Goal: Task Accomplishment & Management: Complete application form

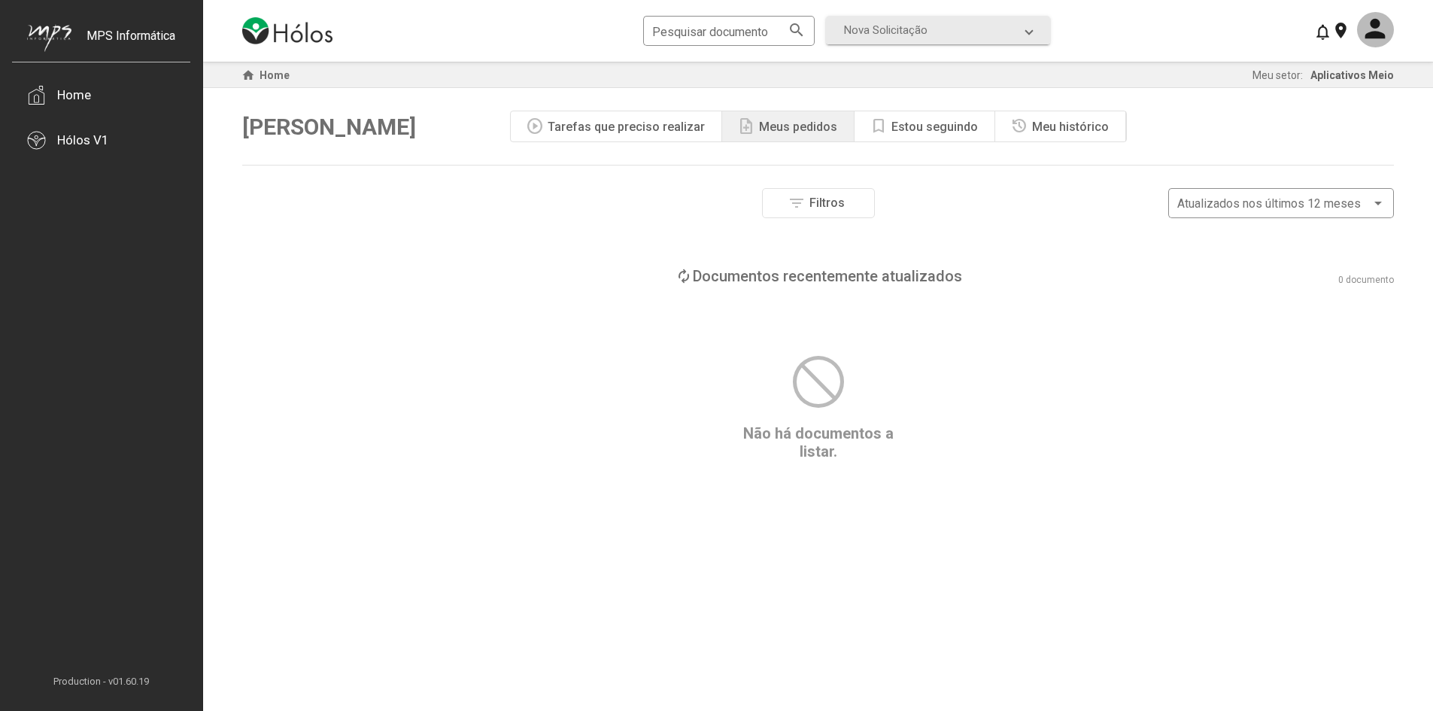
click at [618, 132] on div "Tarefas que preciso realizar" at bounding box center [626, 127] width 157 height 14
click at [1054, 133] on div "Meu histórico" at bounding box center [1070, 127] width 77 height 14
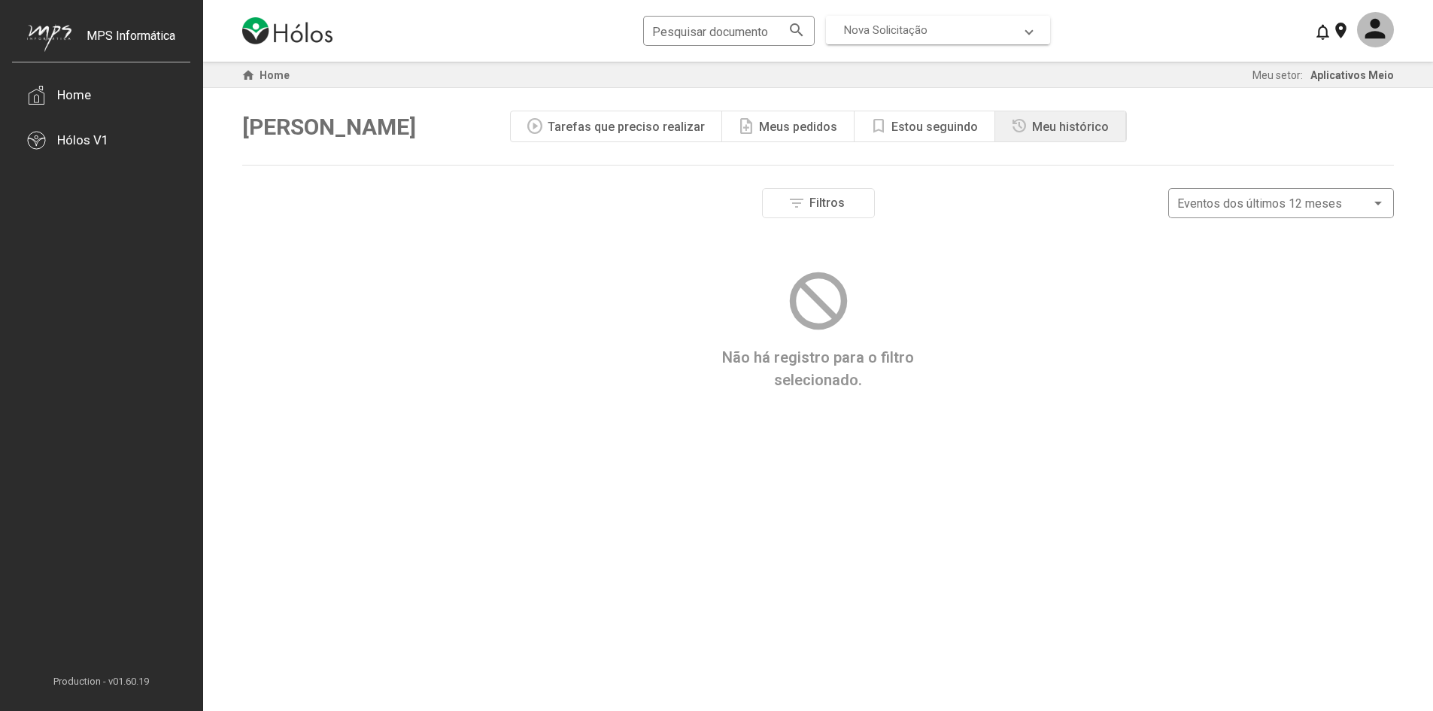
click at [903, 36] on span "Nova Solicitação" at bounding box center [885, 30] width 83 height 14
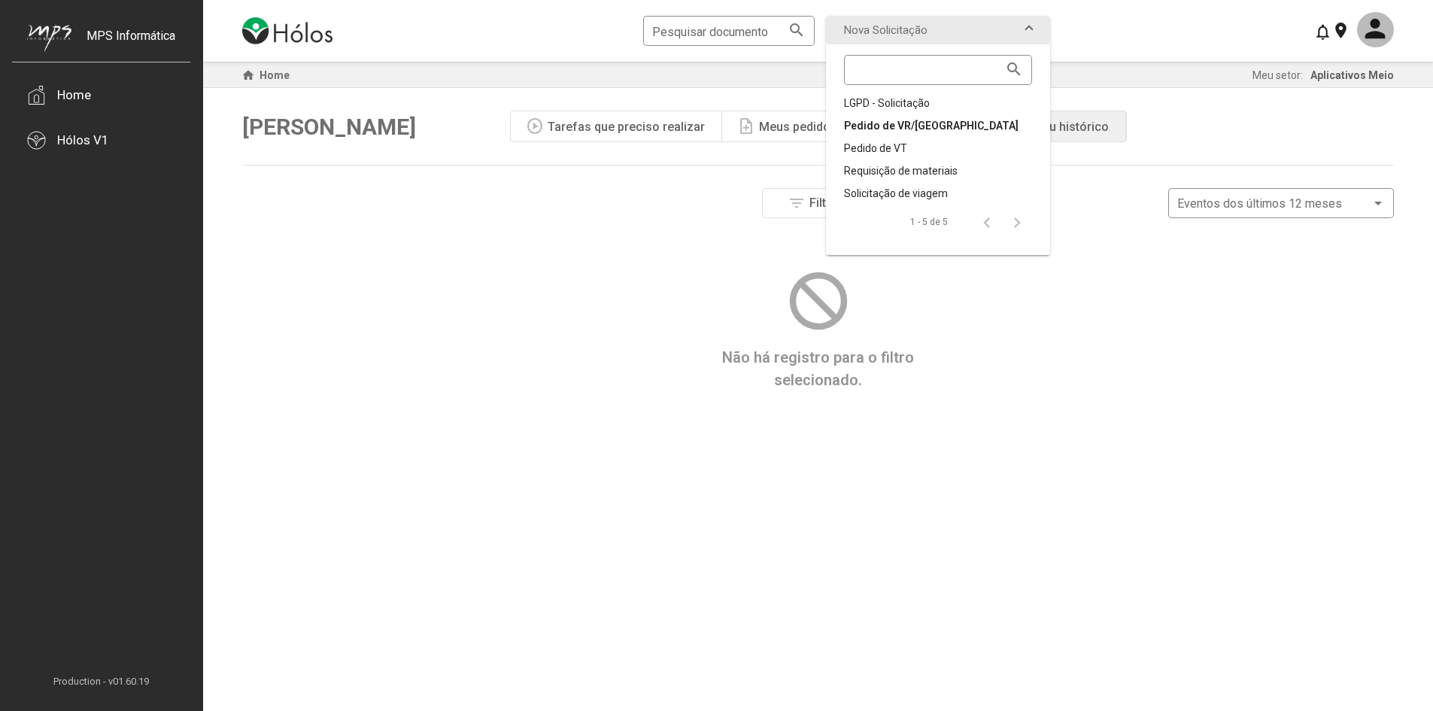
click at [910, 126] on div "Pedido de VR/[GEOGRAPHIC_DATA]" at bounding box center [938, 125] width 188 height 15
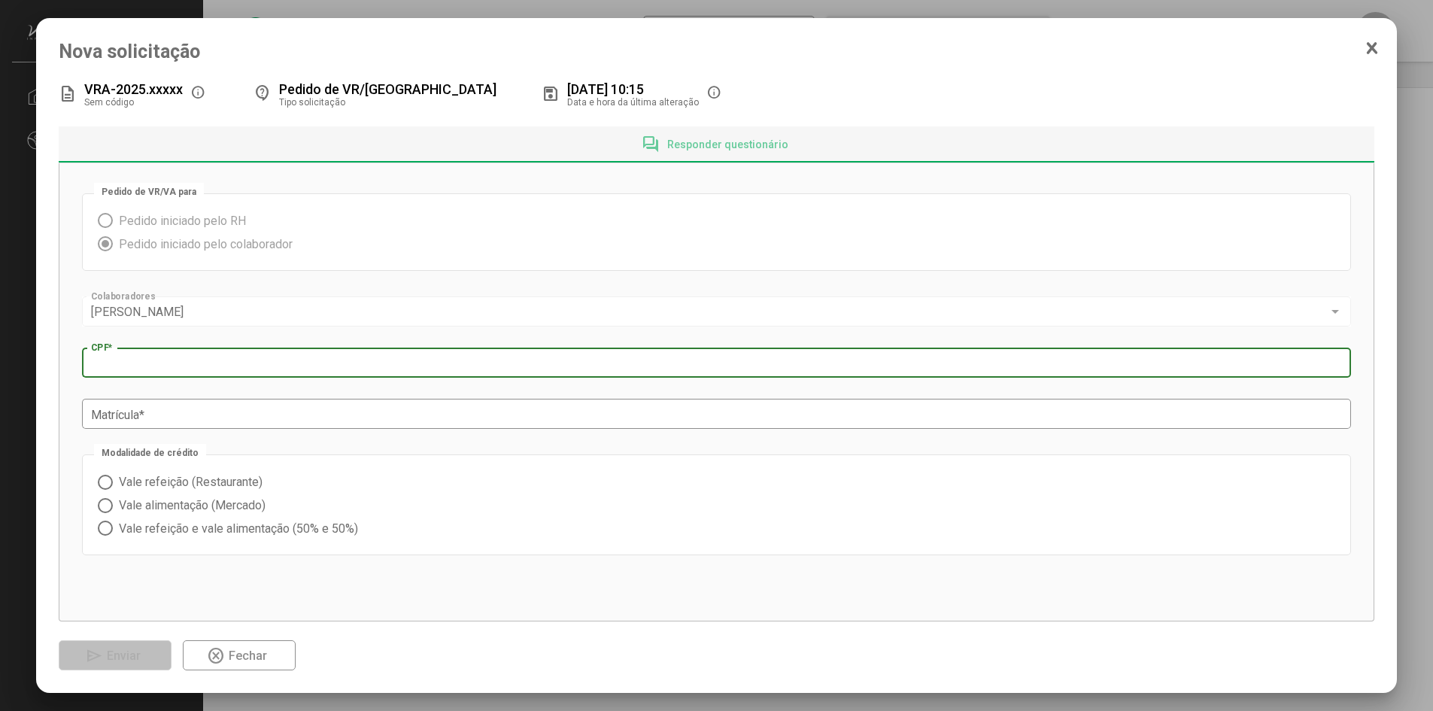
click at [192, 366] on input "CPF *" at bounding box center [717, 364] width 1252 height 14
type input "**********"
click at [211, 408] on div "Matrícula *" at bounding box center [717, 412] width 1252 height 33
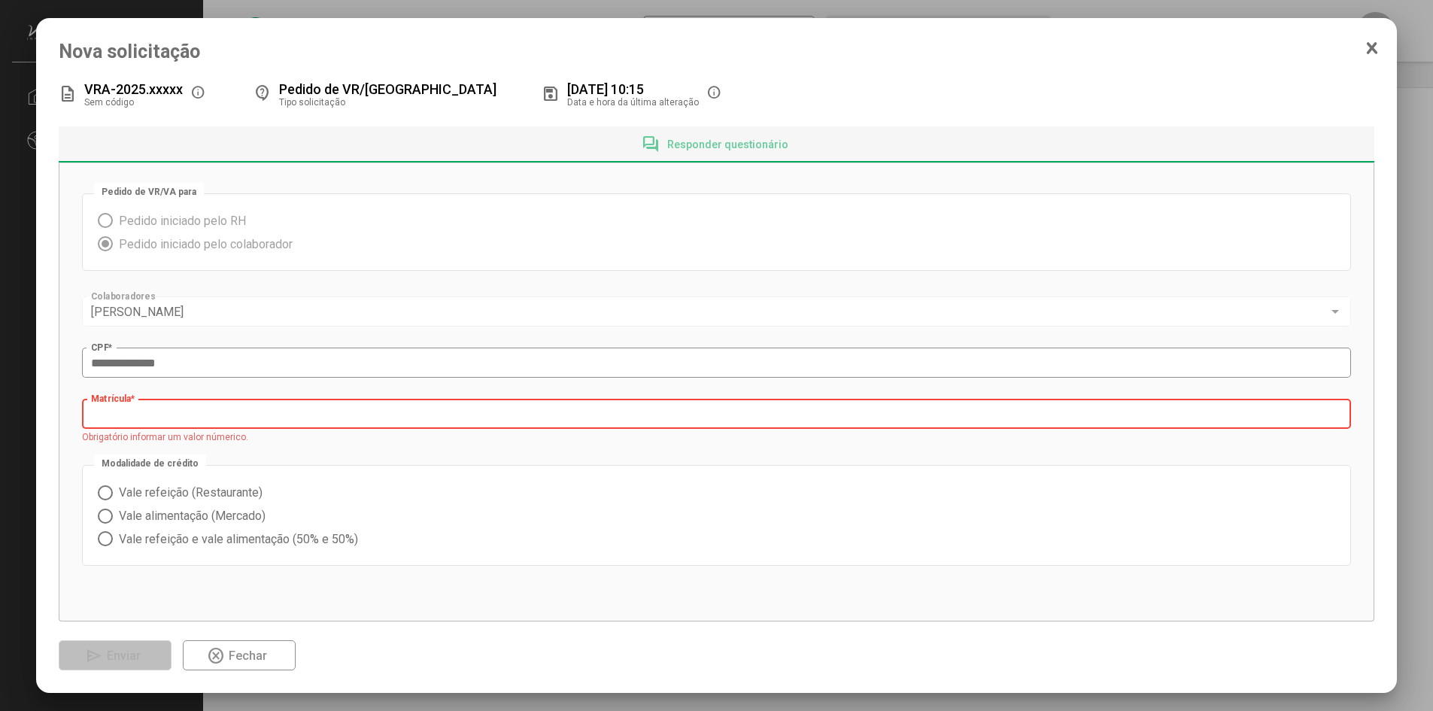
click at [314, 414] on input "Matrícula *" at bounding box center [717, 415] width 1252 height 14
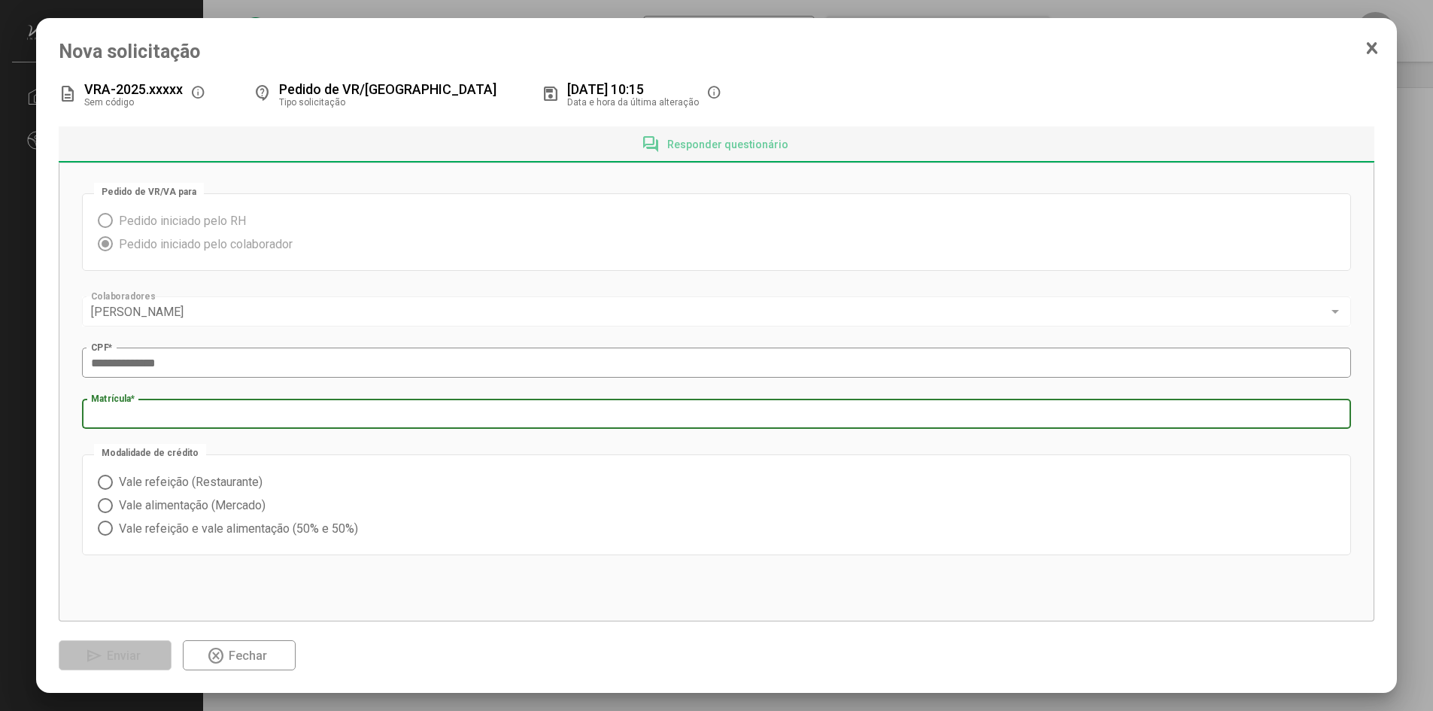
type input "****"
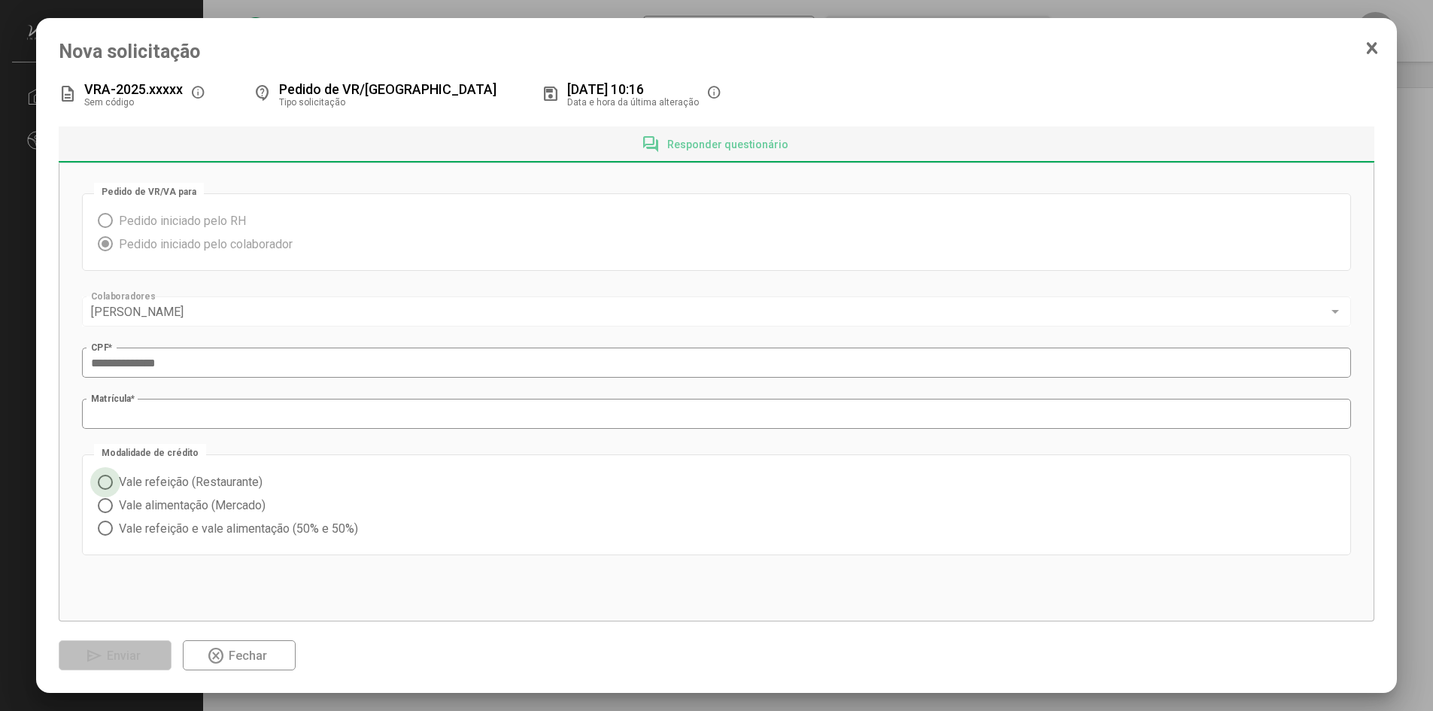
click at [152, 484] on span "Vale refeição (Restaurante)" at bounding box center [188, 482] width 150 height 14
click at [126, 658] on span "Enviar" at bounding box center [124, 655] width 34 height 14
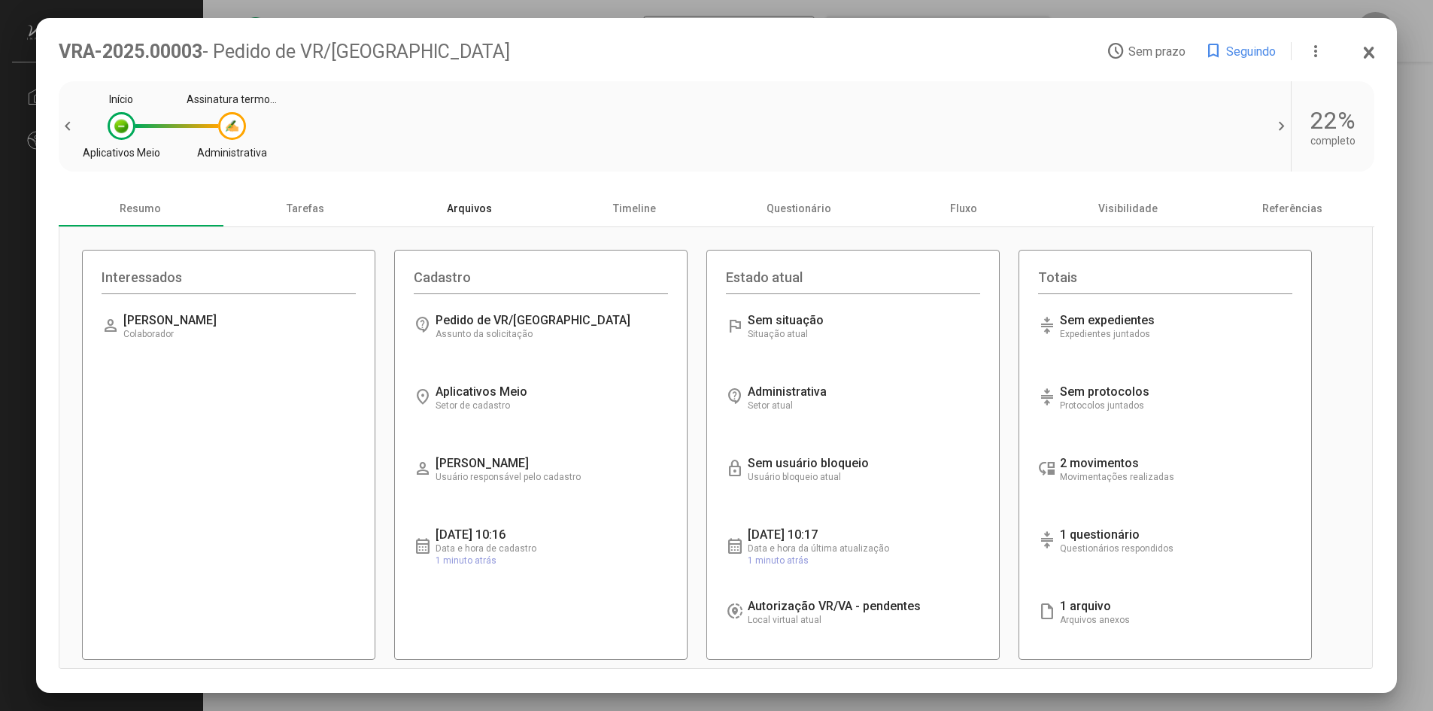
click at [489, 214] on div "Arquivos" at bounding box center [469, 208] width 165 height 36
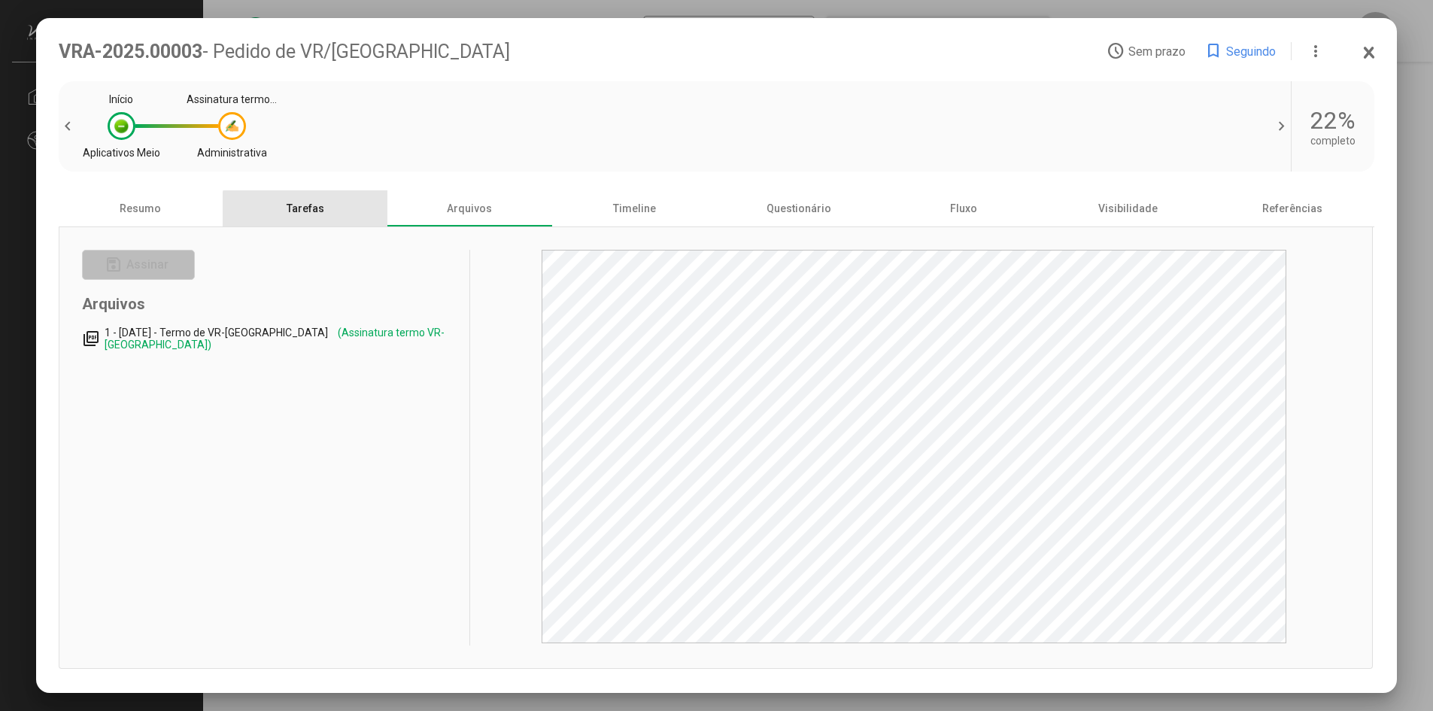
click at [308, 217] on div "Tarefas" at bounding box center [305, 208] width 165 height 36
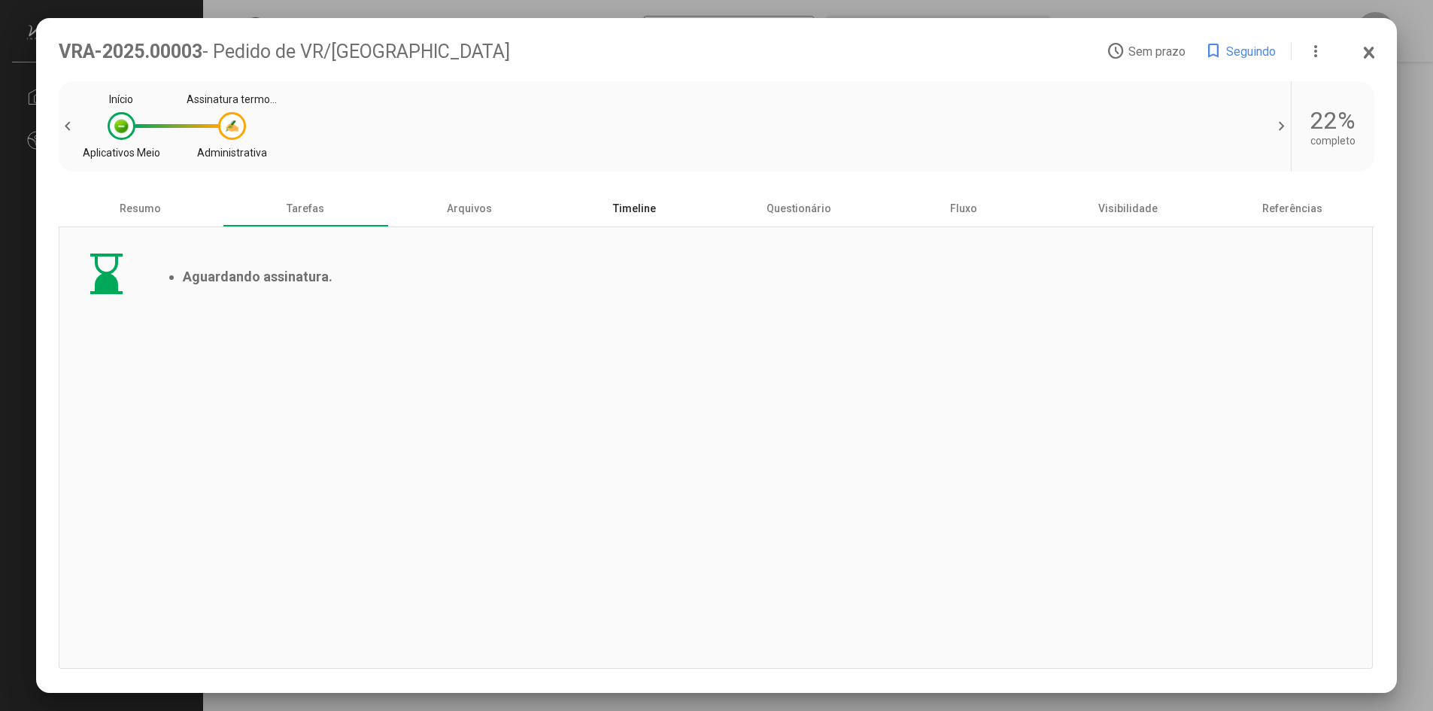
click at [633, 202] on div "Timeline" at bounding box center [634, 208] width 165 height 36
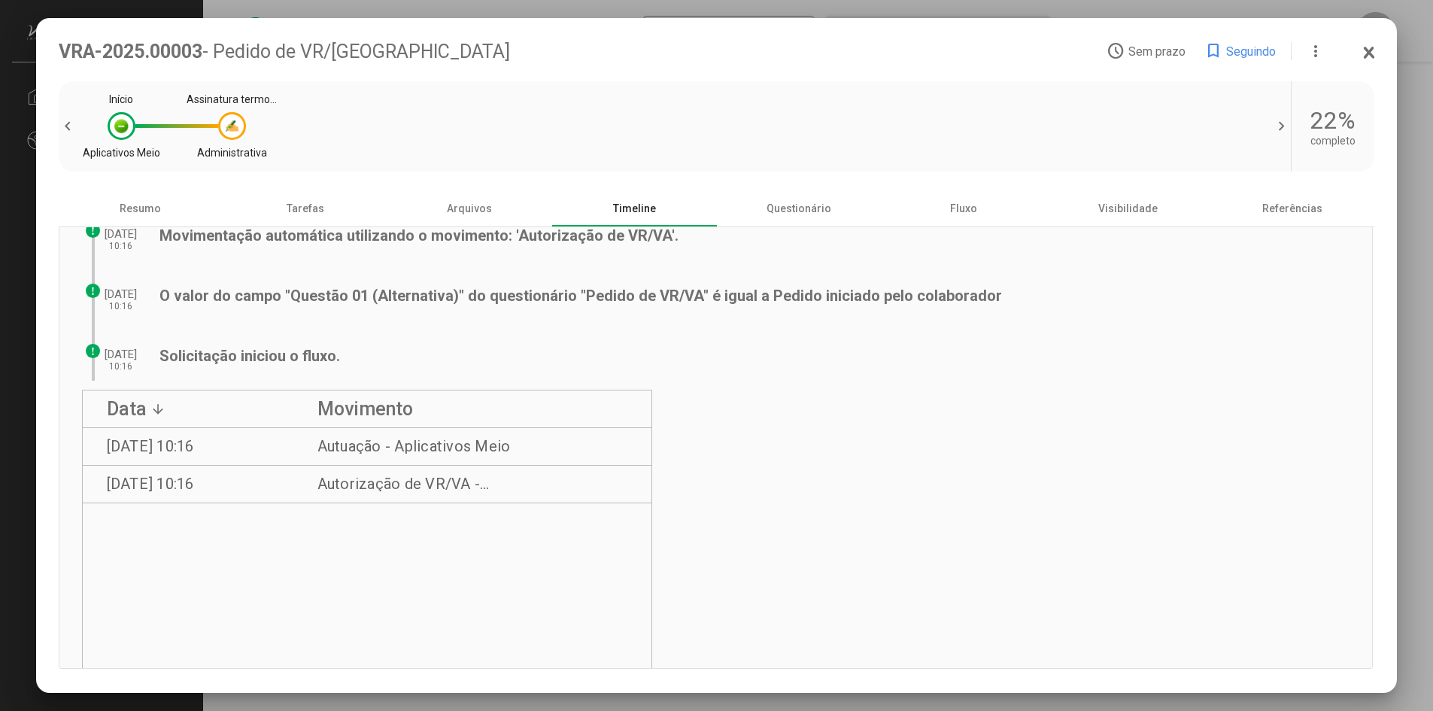
scroll to position [150, 0]
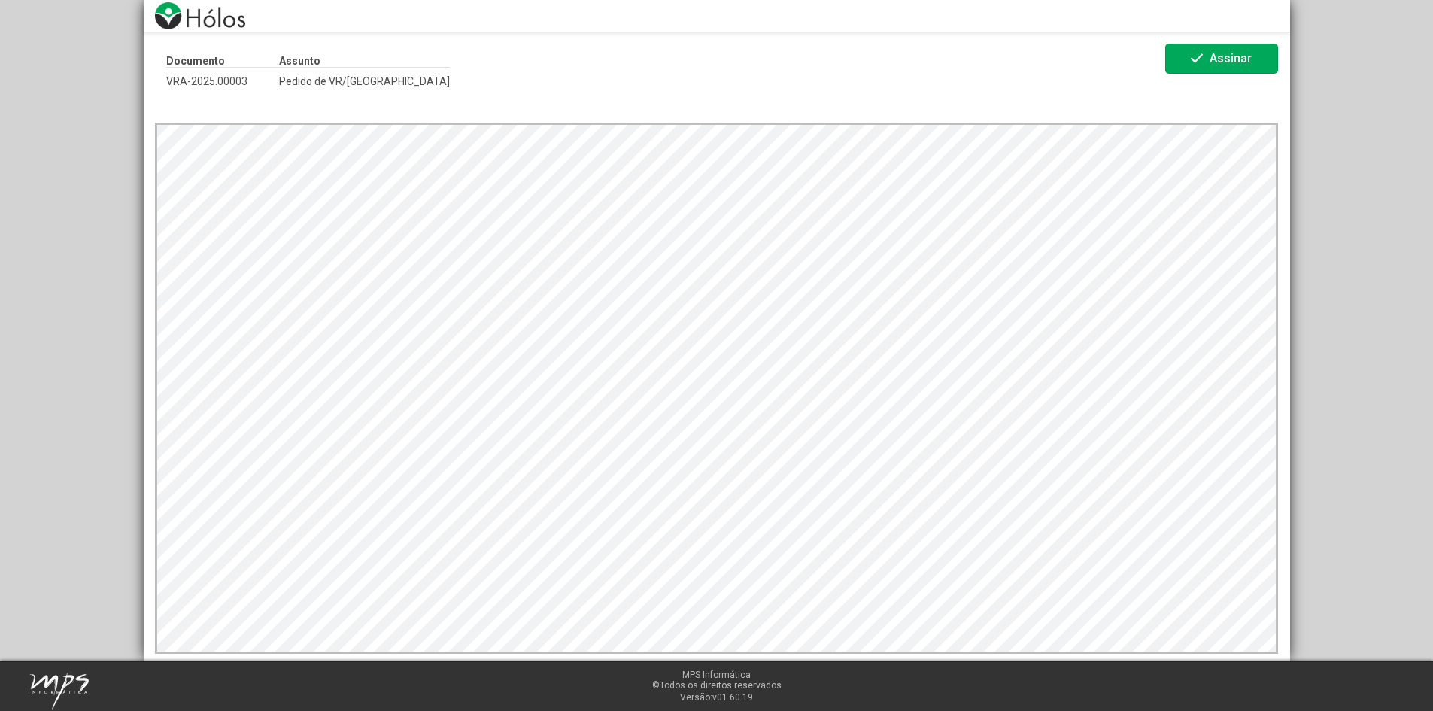
click at [1216, 69] on span "check Assinar" at bounding box center [1222, 59] width 68 height 26
